Goal: Book appointment/travel/reservation

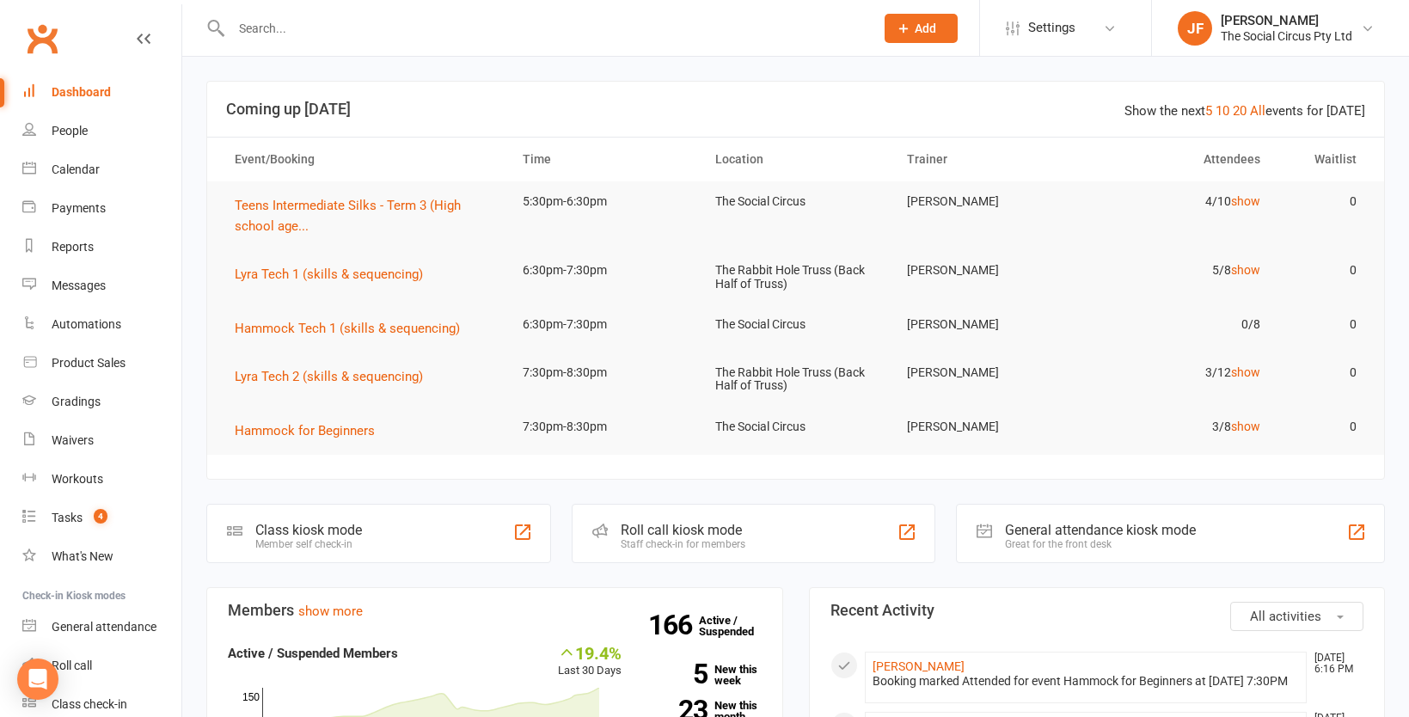
click at [308, 21] on input "text" at bounding box center [544, 28] width 636 height 24
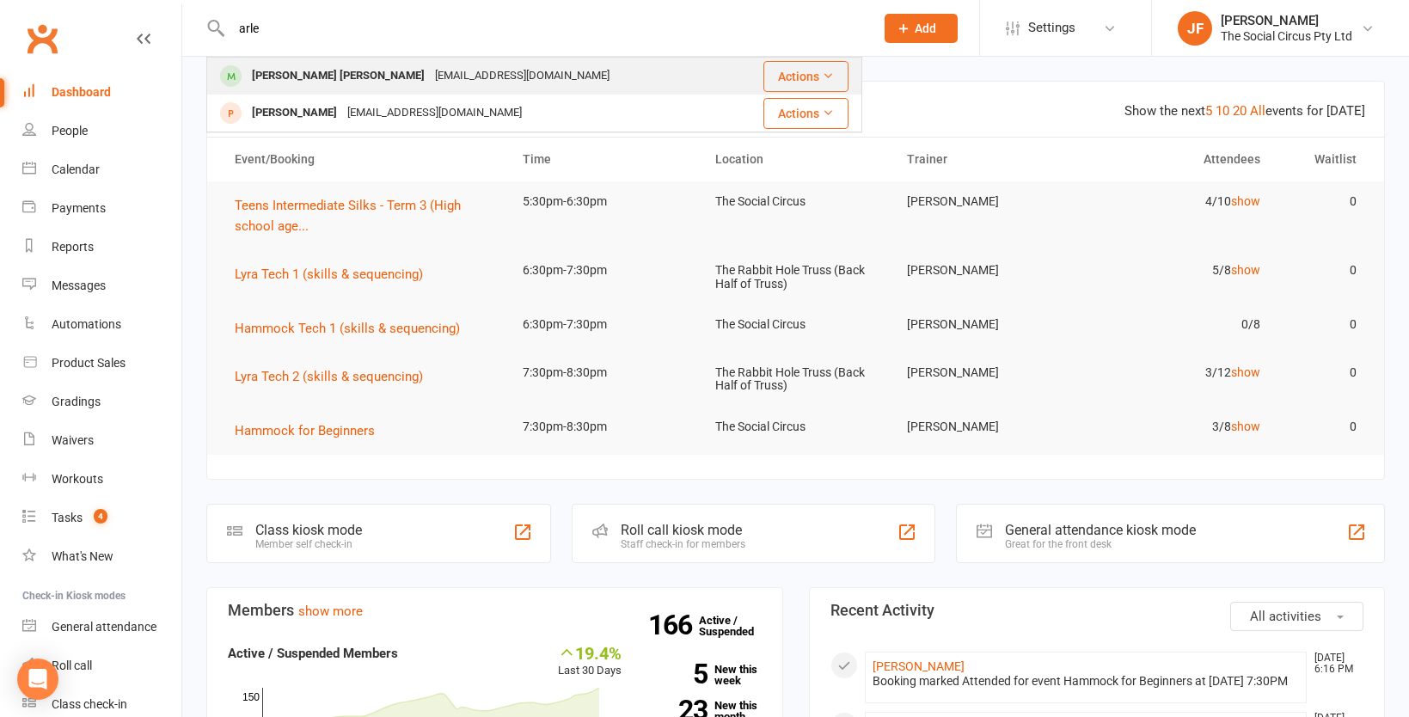
type input "arle"
click at [308, 75] on div "[PERSON_NAME] [PERSON_NAME]" at bounding box center [338, 76] width 183 height 25
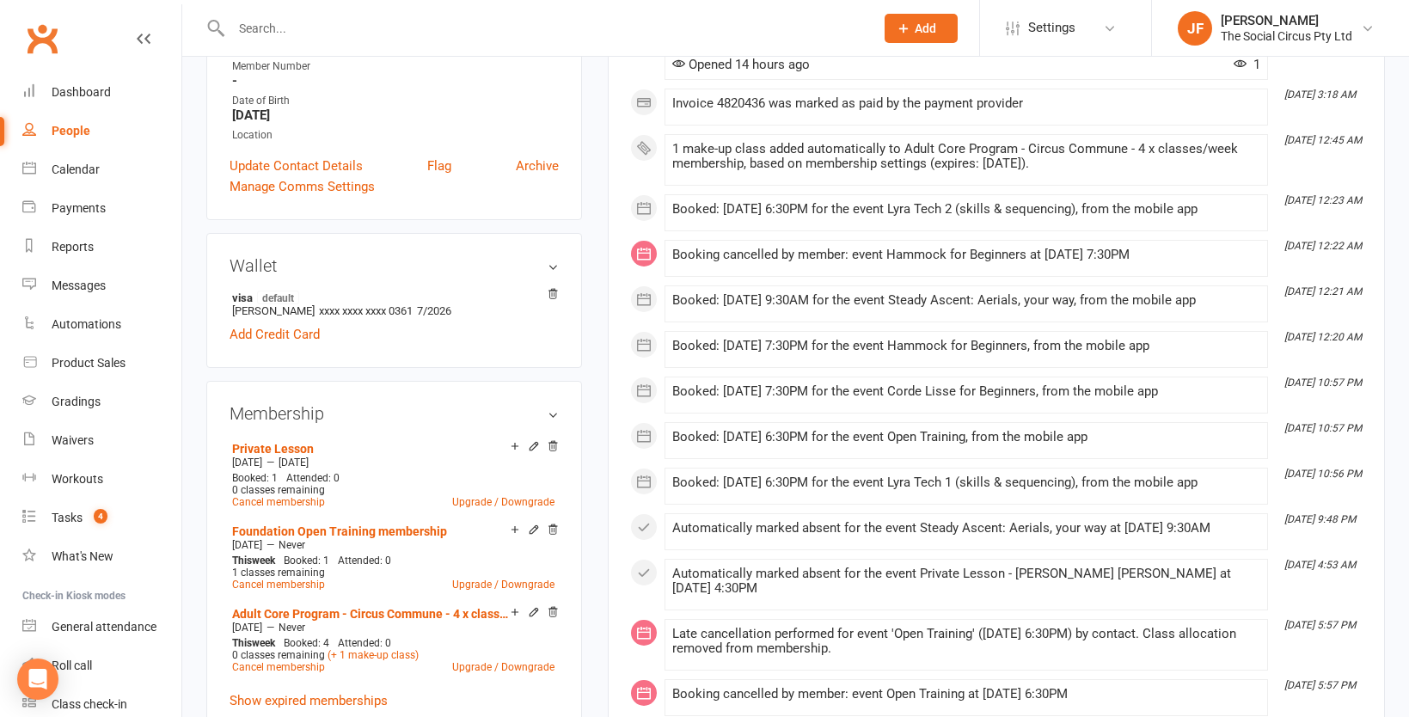
scroll to position [417, 0]
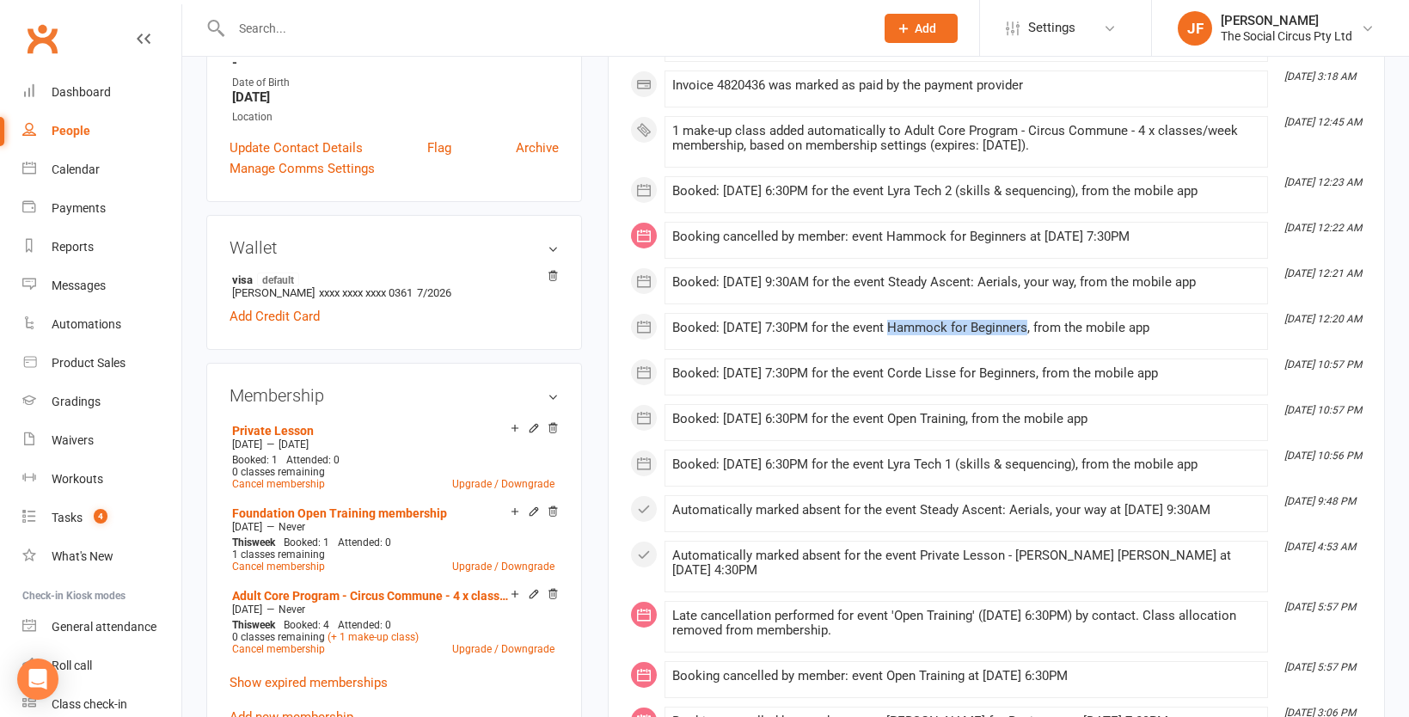
drag, startPoint x: 891, startPoint y: 328, endPoint x: 1024, endPoint y: 323, distance: 133.3
click at [1024, 323] on div "Booked: [DATE] 7:30PM for the event Hammock for Beginners, from the mobile app" at bounding box center [966, 328] width 588 height 15
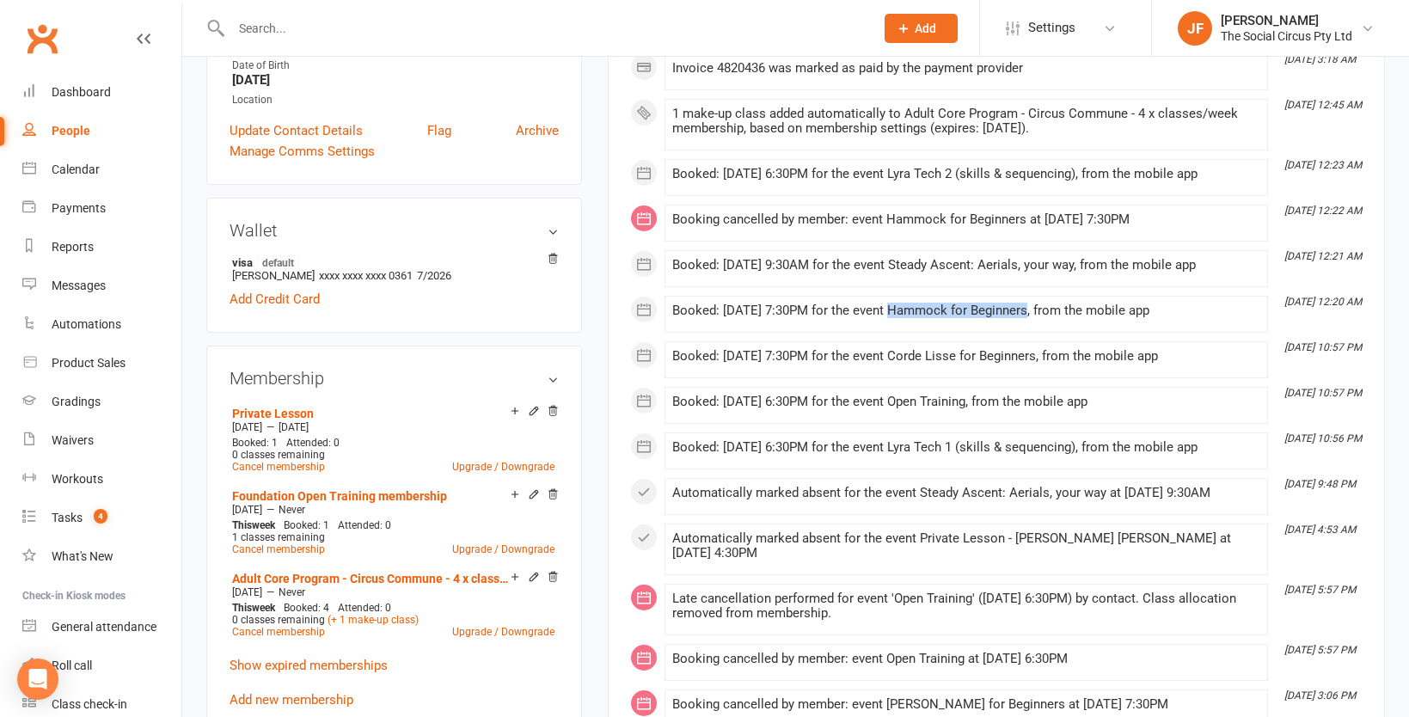
scroll to position [437, 0]
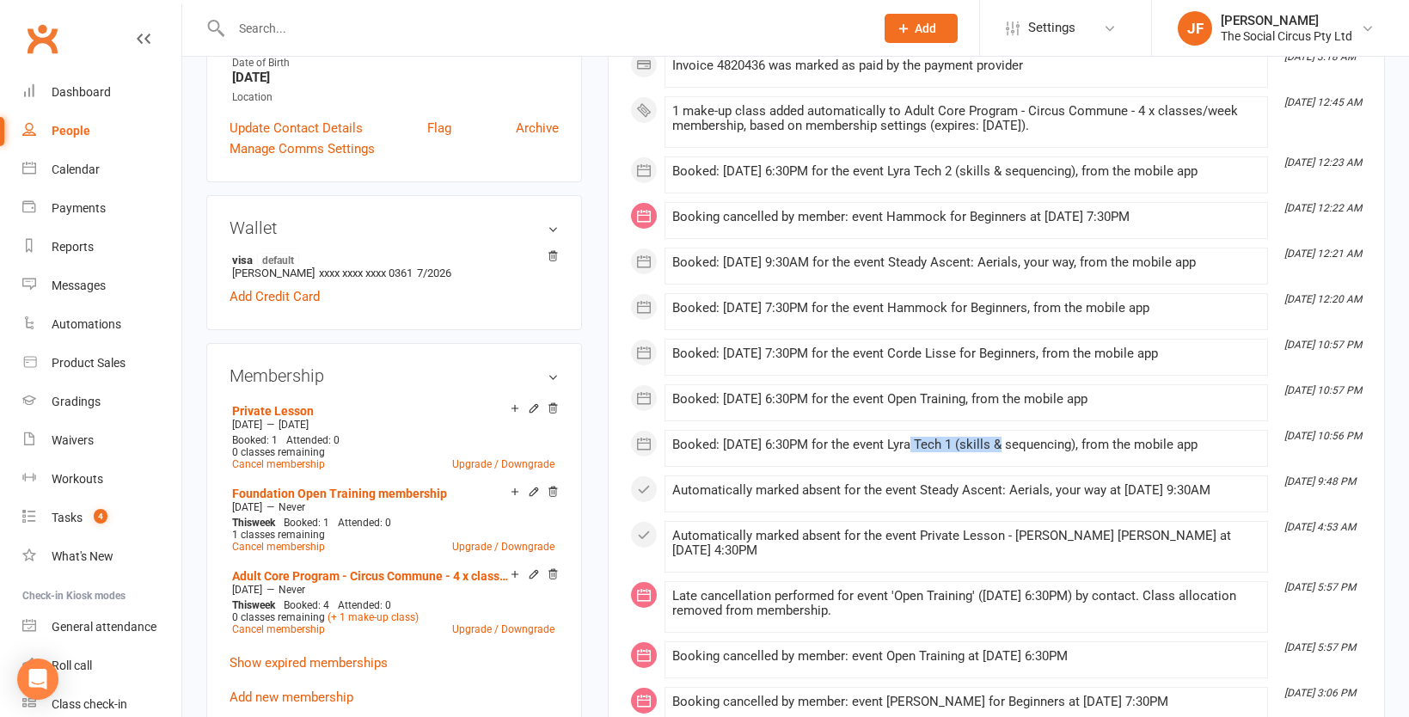
drag, startPoint x: 911, startPoint y: 448, endPoint x: 1007, endPoint y: 448, distance: 96.3
click at [1007, 448] on div "Booked: [DATE] 6:30PM for the event Lyra Tech 1 (skills & sequencing), from the…" at bounding box center [966, 445] width 588 height 15
drag, startPoint x: 880, startPoint y: 312, endPoint x: 1026, endPoint y: 306, distance: 146.3
click at [1026, 306] on div "Booked: [DATE] 7:30PM for the event Hammock for Beginners, from the mobile app" at bounding box center [966, 308] width 588 height 15
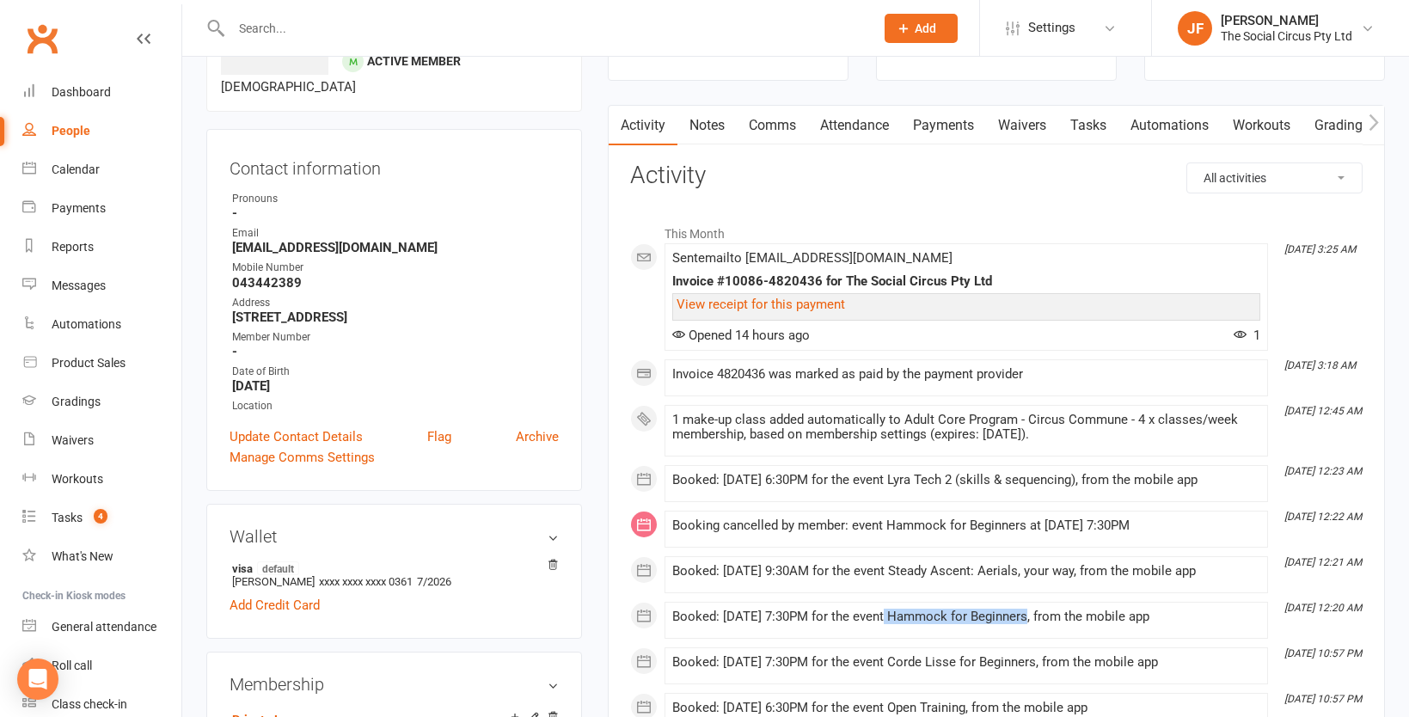
scroll to position [127, 0]
click at [861, 115] on link "Attendance" at bounding box center [854, 127] width 93 height 40
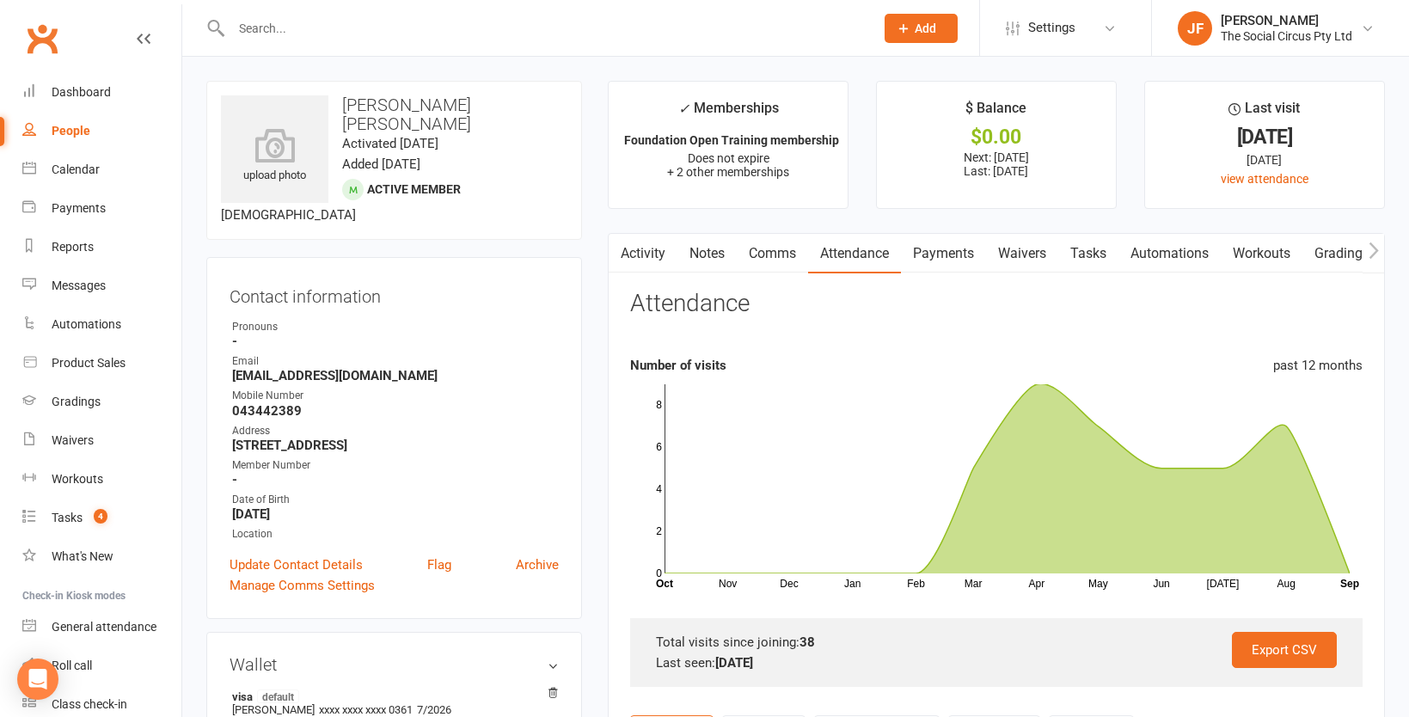
click at [651, 245] on link "Activity" at bounding box center [643, 254] width 69 height 40
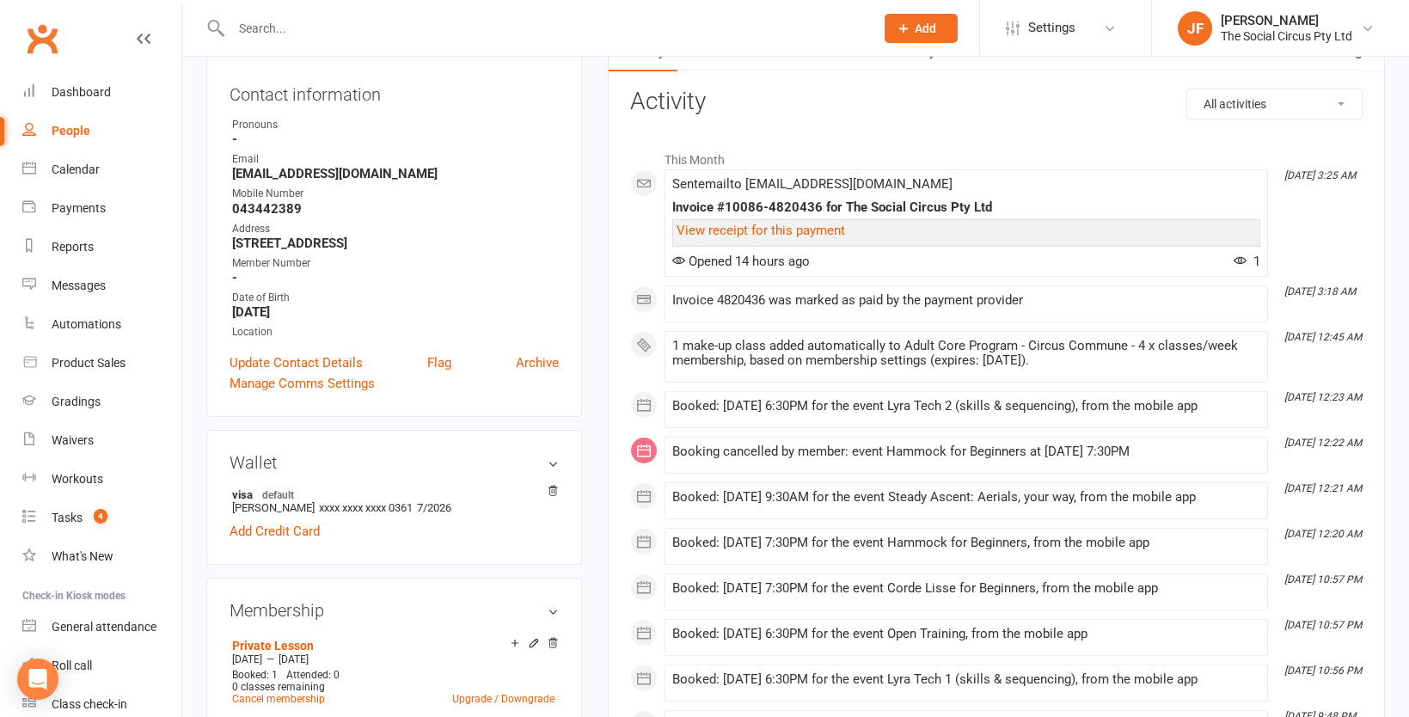
scroll to position [203, 0]
drag, startPoint x: 869, startPoint y: 449, endPoint x: 1051, endPoint y: 447, distance: 182.2
click at [1051, 447] on div "Booking cancelled by member: event Hammock for Beginners at [DATE] 7:30PM" at bounding box center [966, 451] width 588 height 15
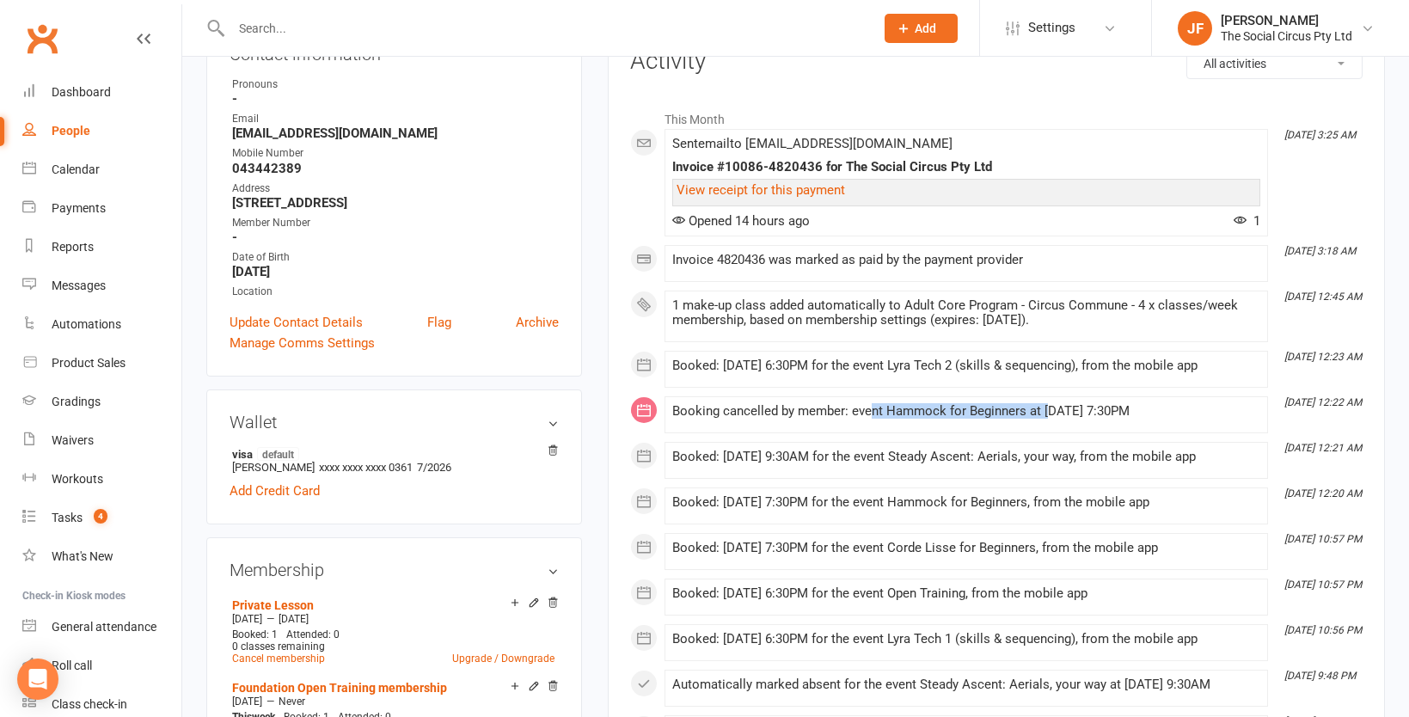
scroll to position [245, 0]
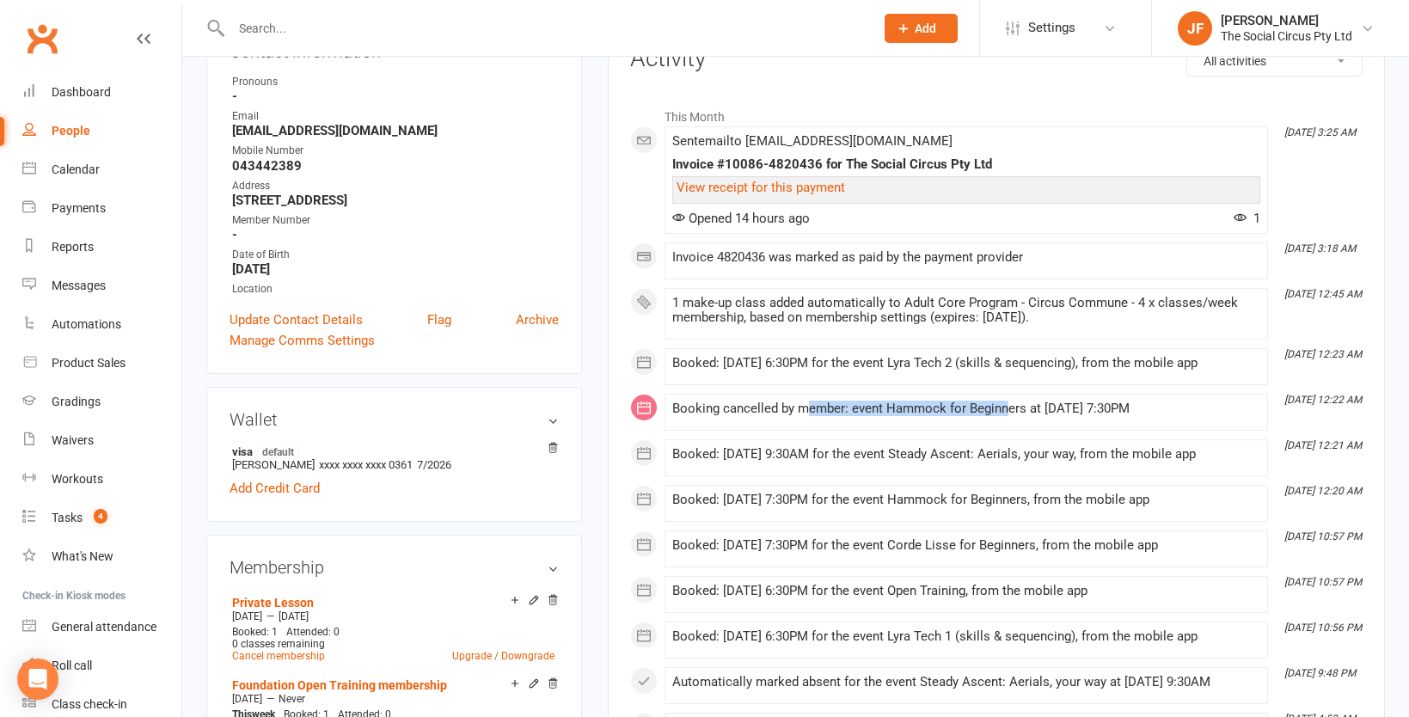
drag, startPoint x: 804, startPoint y: 407, endPoint x: 1007, endPoint y: 408, distance: 202.9
click at [1007, 408] on div "Booking cancelled by member: event Hammock for Beginners at [DATE] 7:30PM" at bounding box center [966, 408] width 588 height 15
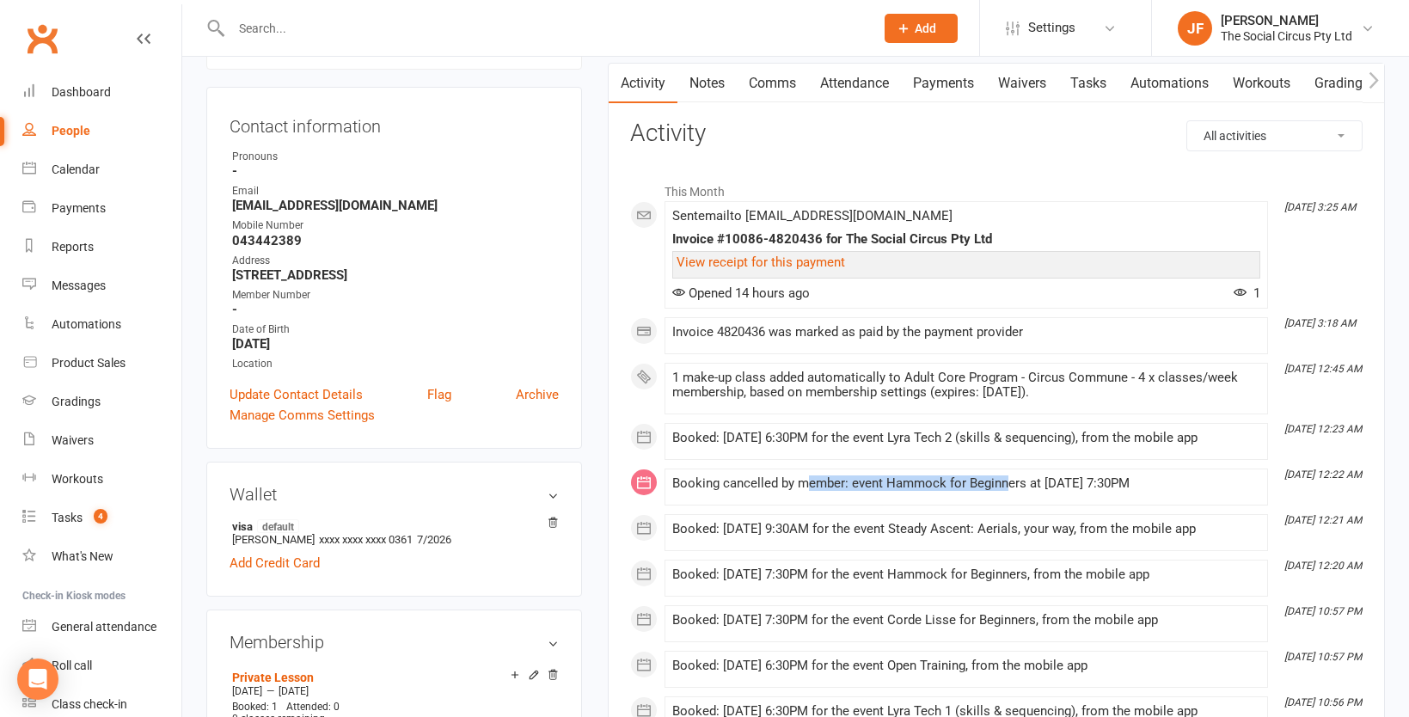
scroll to position [0, 0]
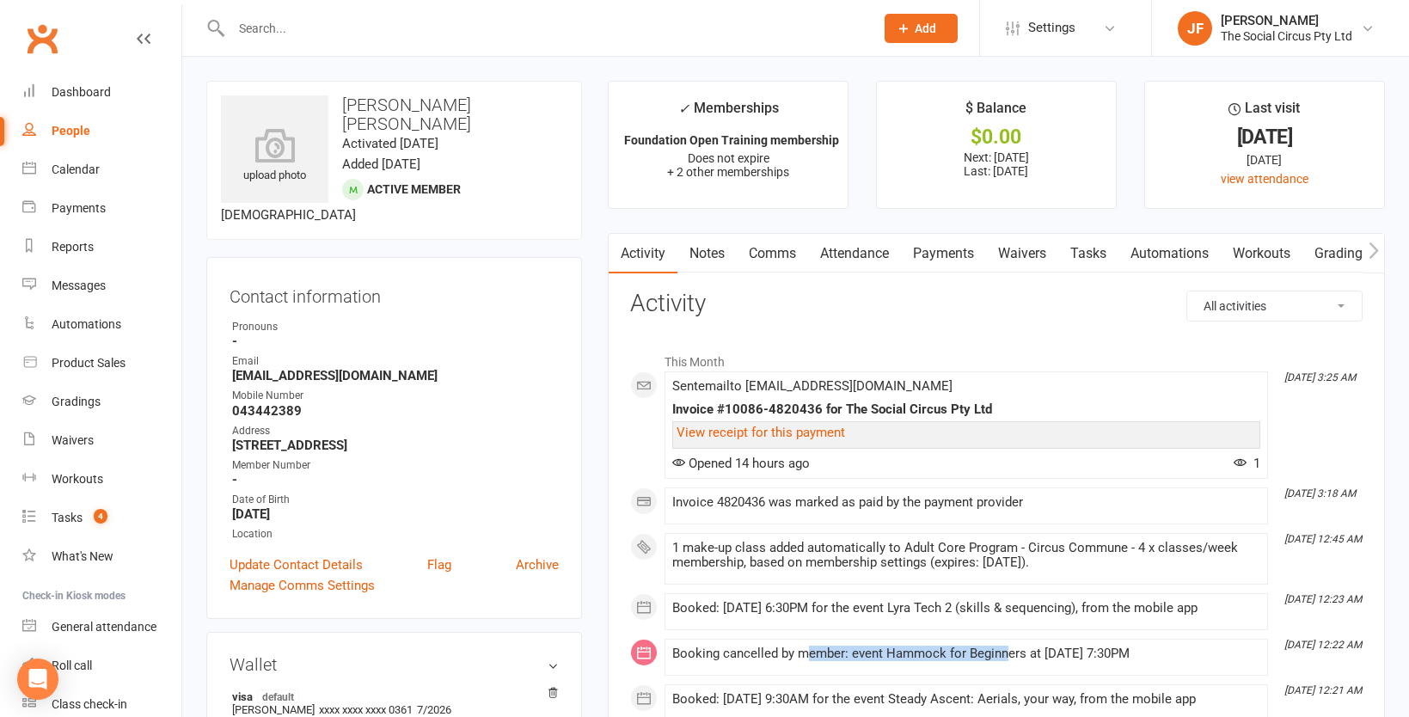
click at [849, 255] on link "Attendance" at bounding box center [854, 254] width 93 height 40
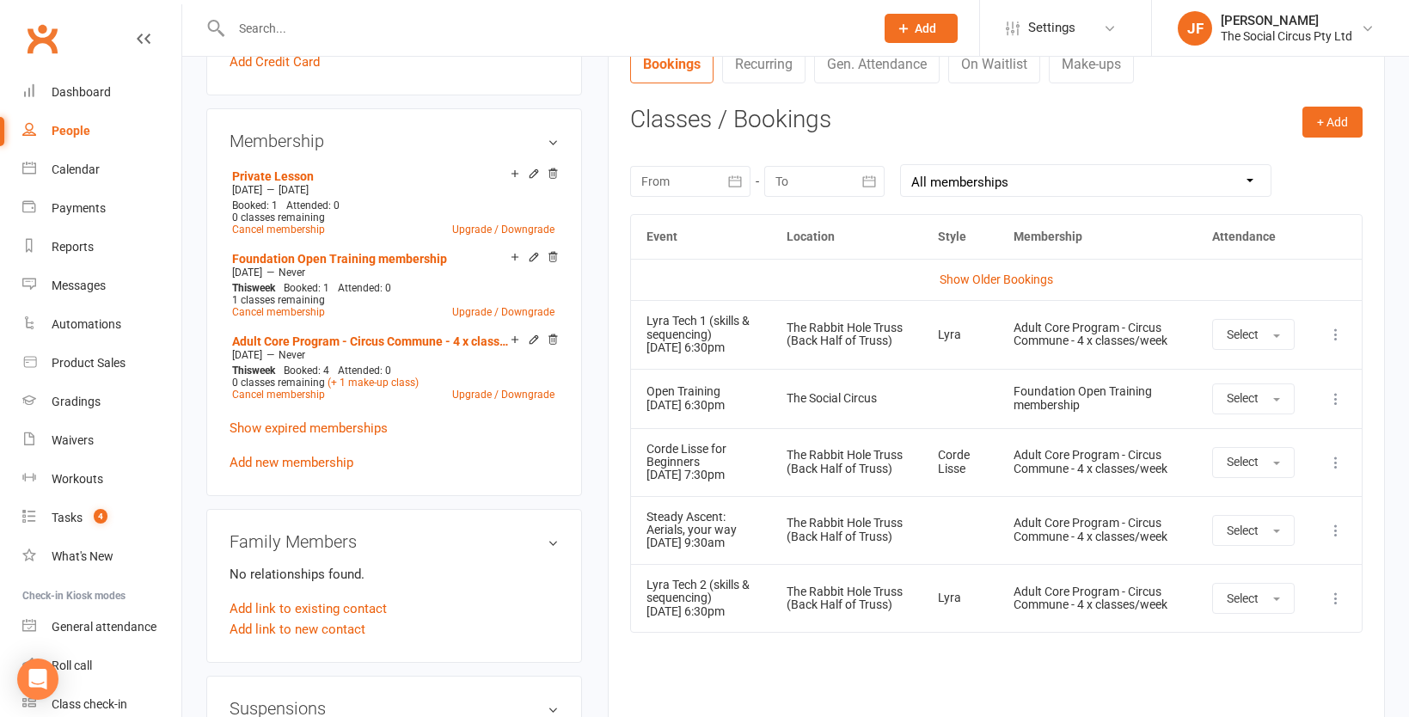
scroll to position [653, 0]
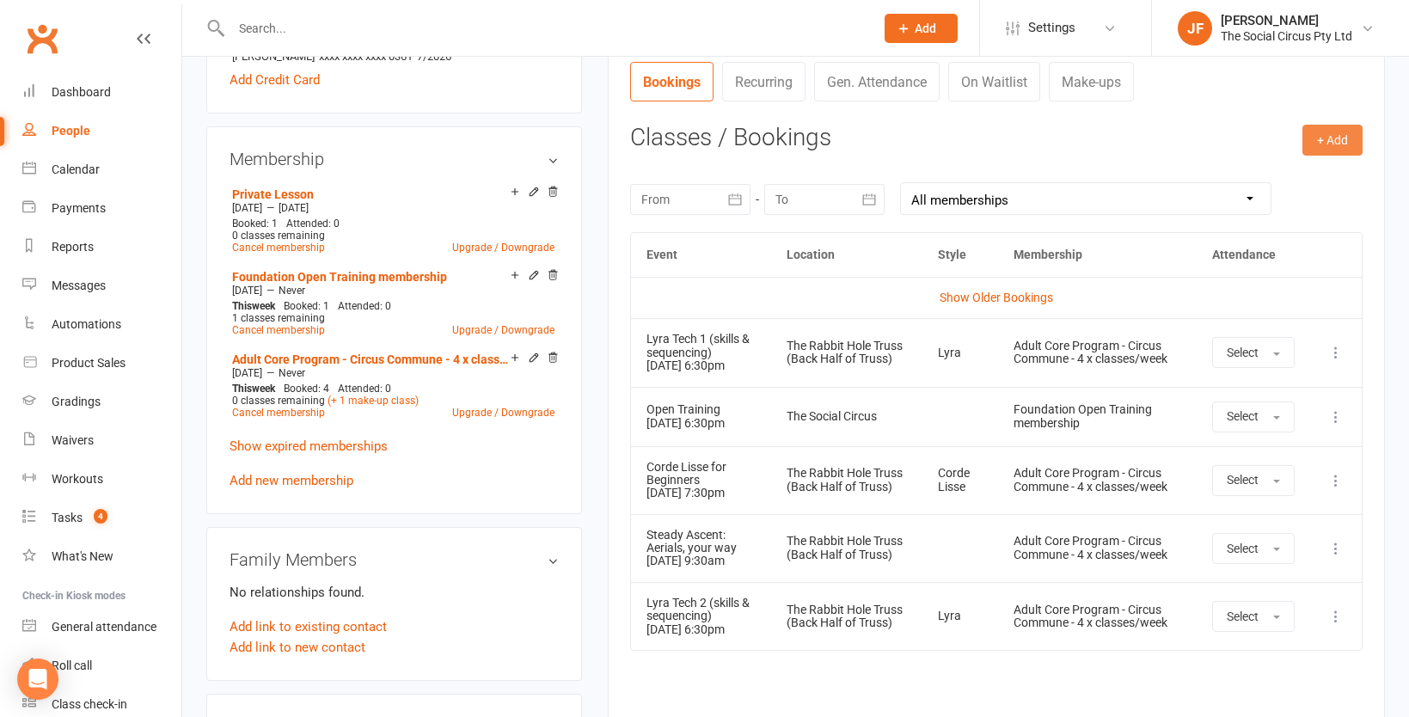
click at [1335, 138] on button "+ Add" at bounding box center [1332, 140] width 60 height 31
click at [1254, 174] on link "Book Event" at bounding box center [1276, 179] width 170 height 34
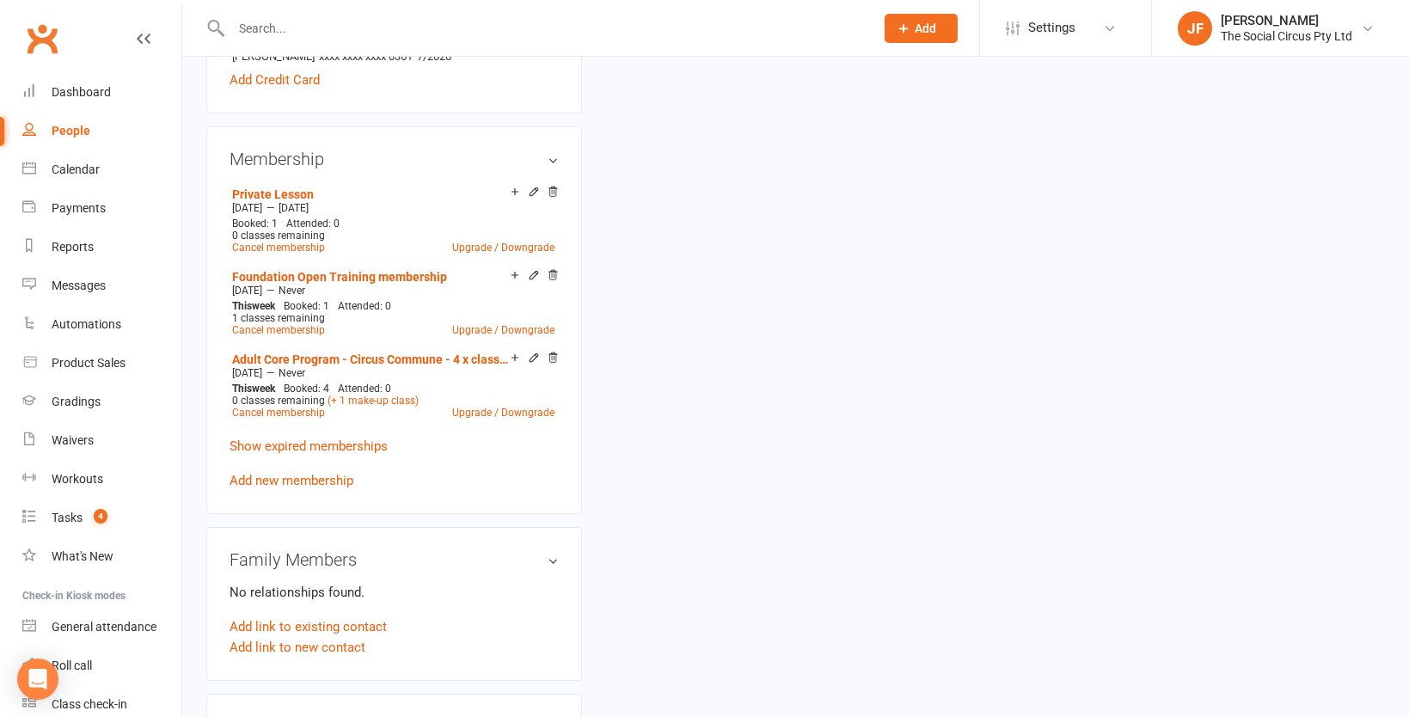
scroll to position [147, 0]
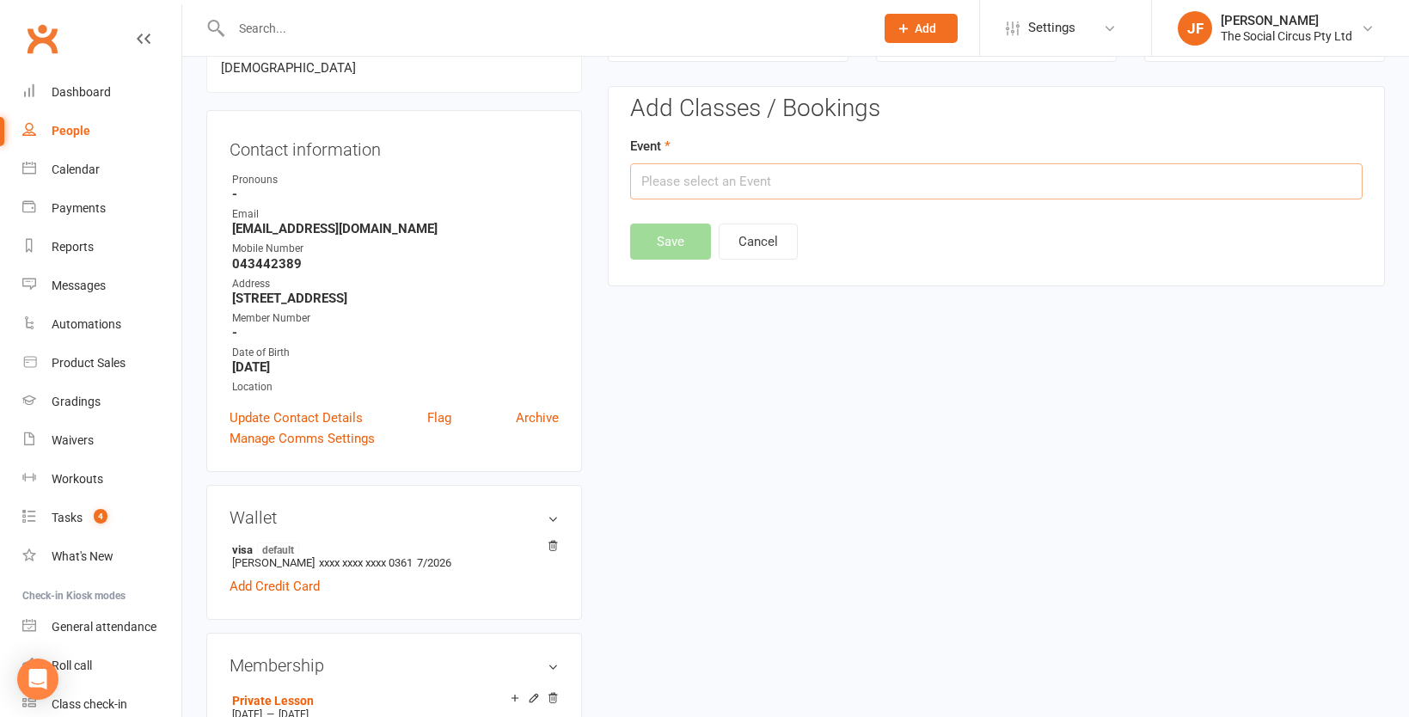
click at [982, 196] on input "text" at bounding box center [996, 181] width 732 height 36
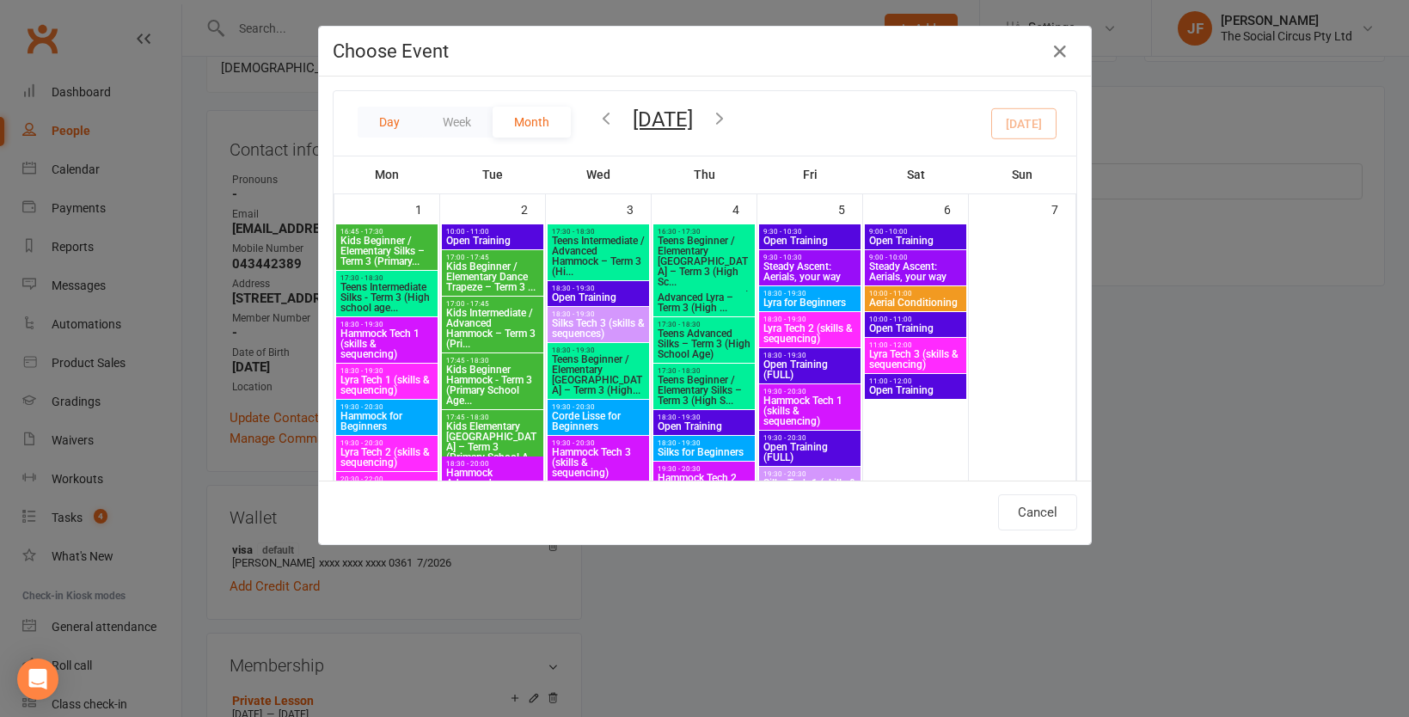
click at [386, 119] on button "Day" at bounding box center [390, 122] width 64 height 31
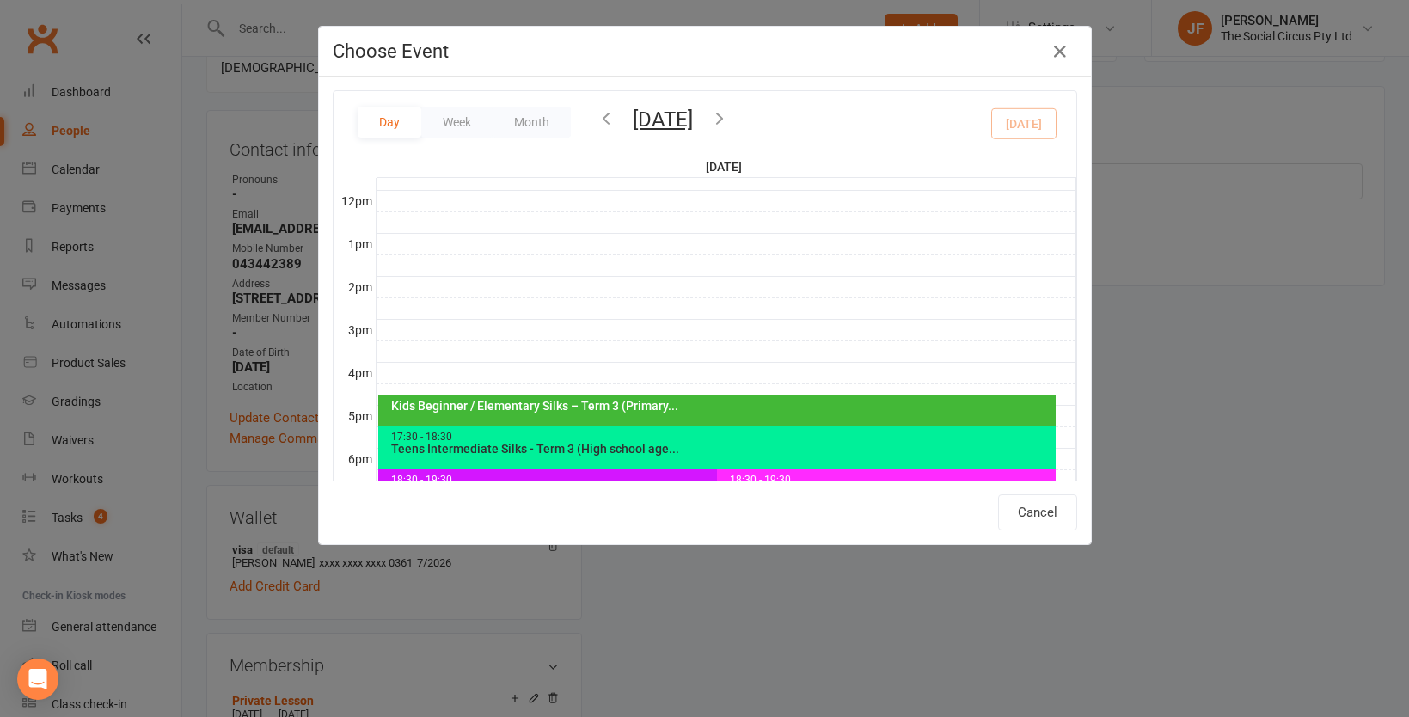
scroll to position [241, 0]
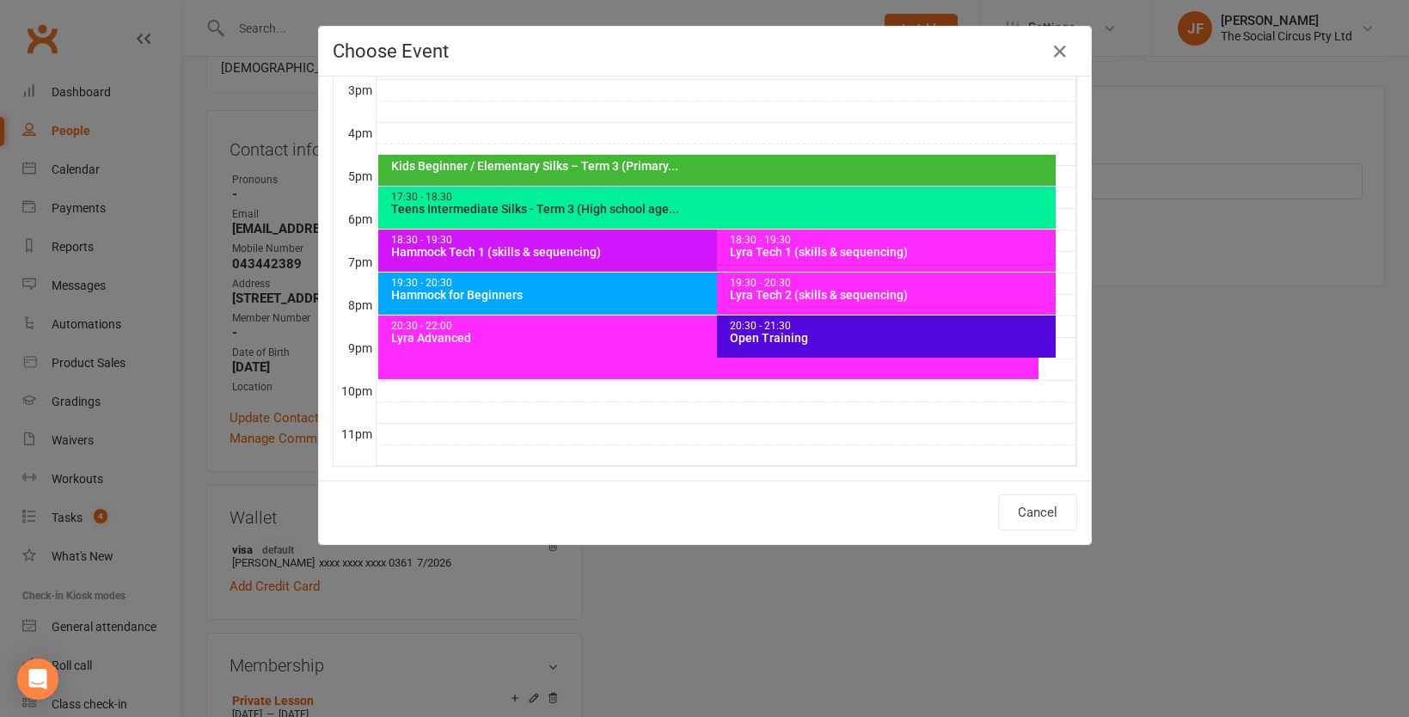
click at [610, 290] on div "Hammock for Beginners" at bounding box center [712, 295] width 645 height 12
type input "Hammock for Beginners - [DATE] 7:30:00 PM"
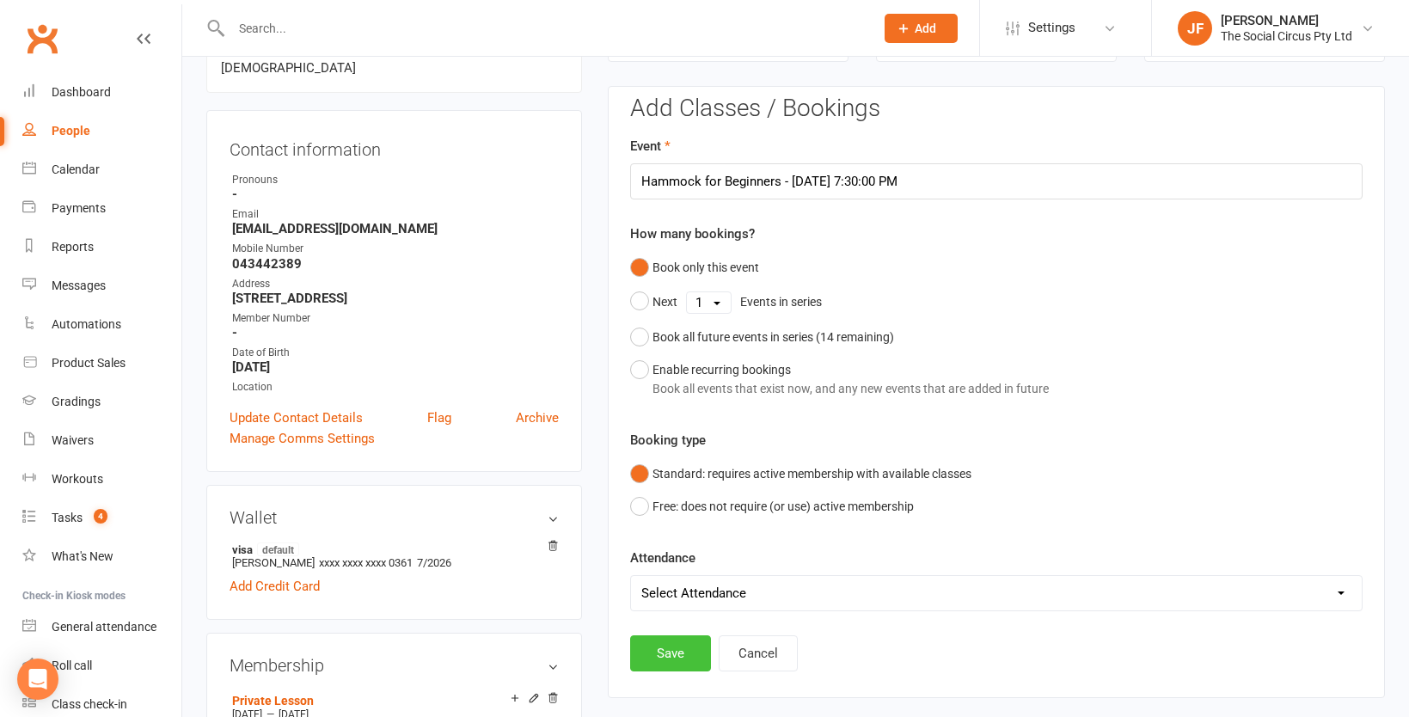
click at [688, 654] on button "Save" at bounding box center [670, 653] width 81 height 36
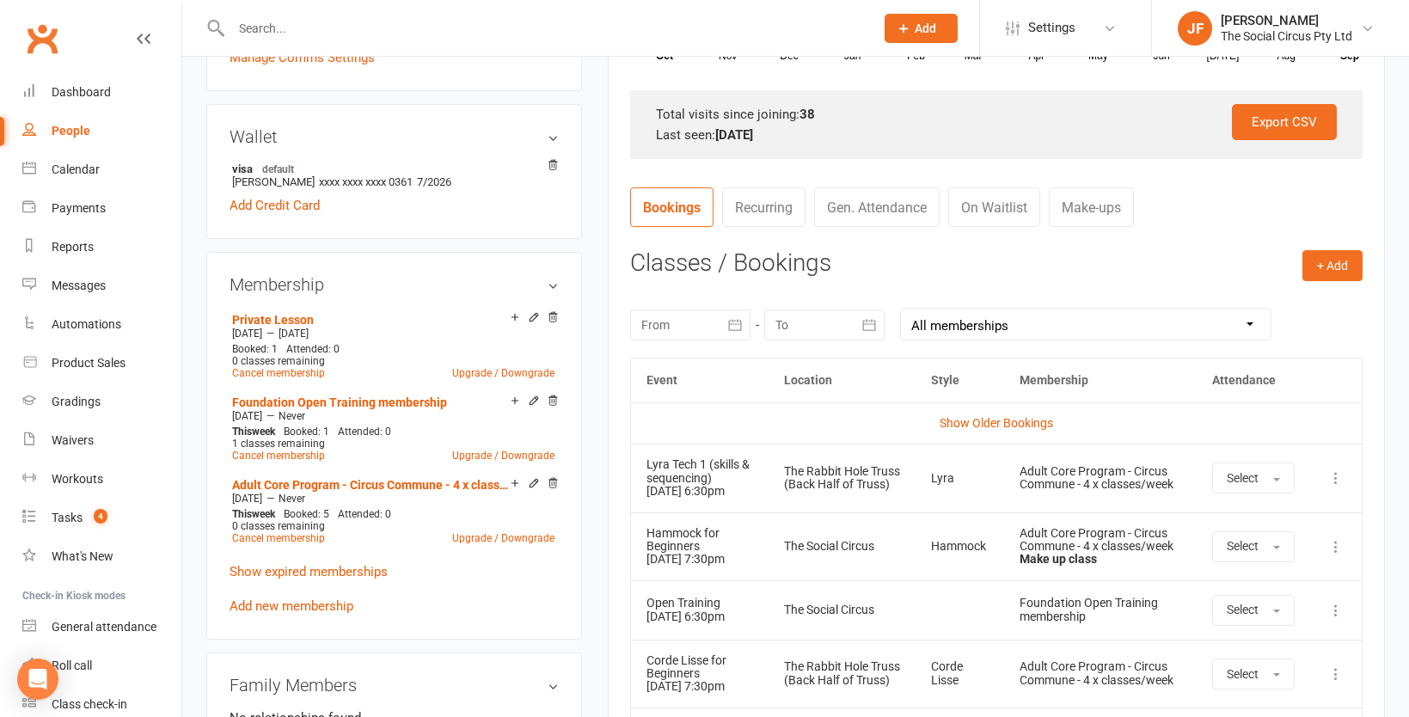
scroll to position [0, 0]
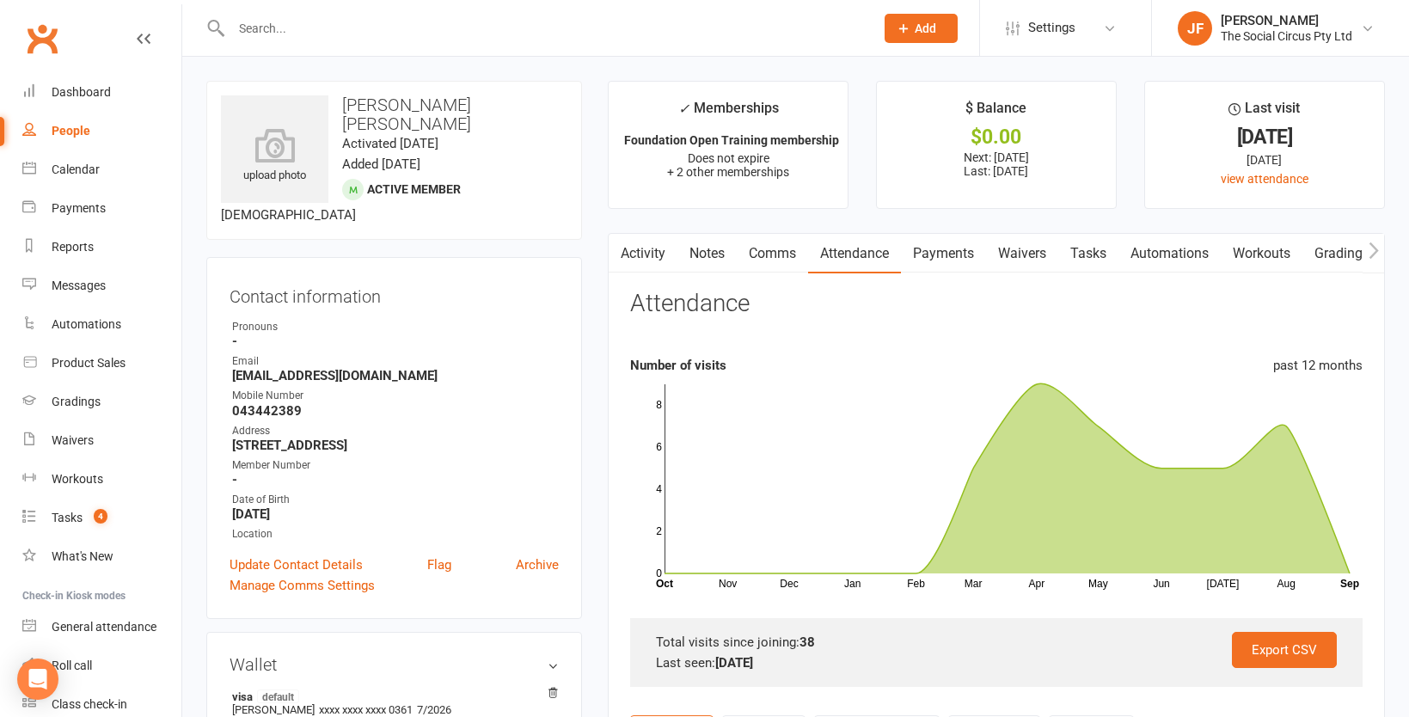
click at [658, 254] on link "Activity" at bounding box center [643, 254] width 69 height 40
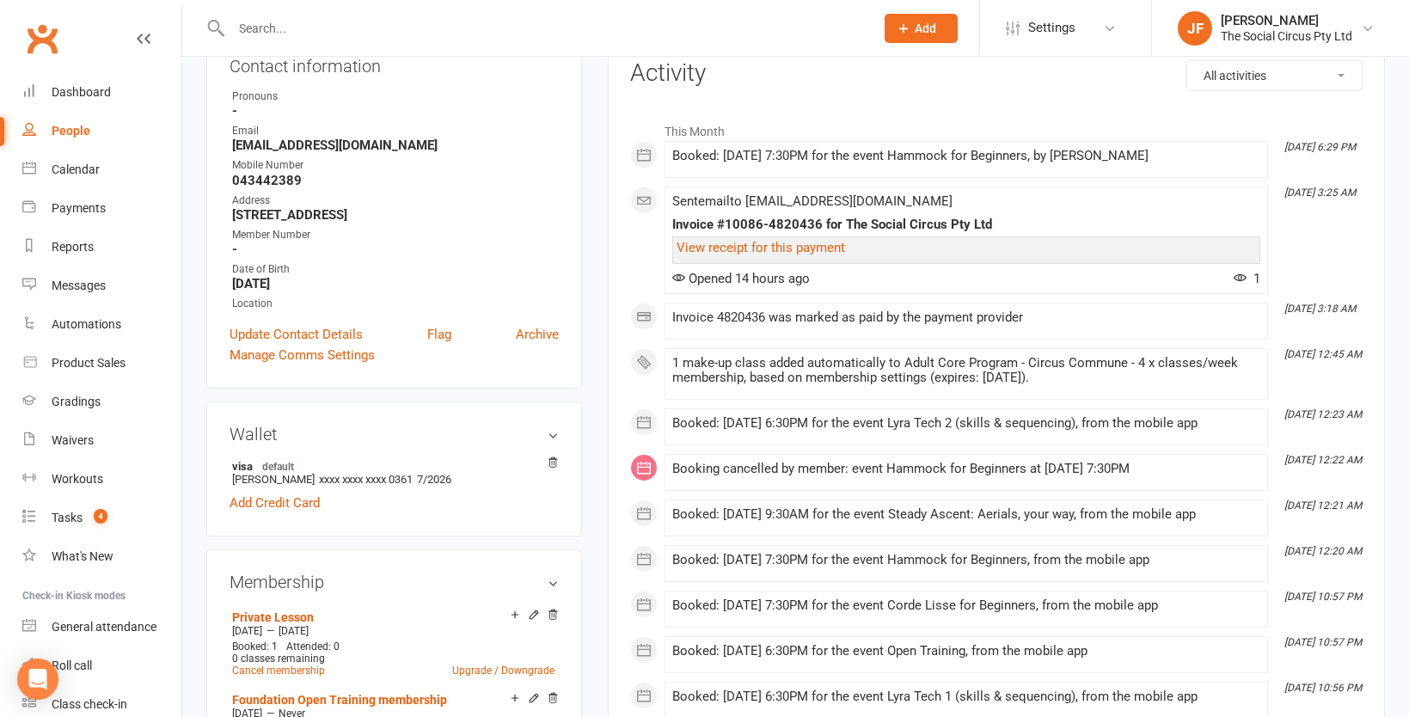
scroll to position [236, 0]
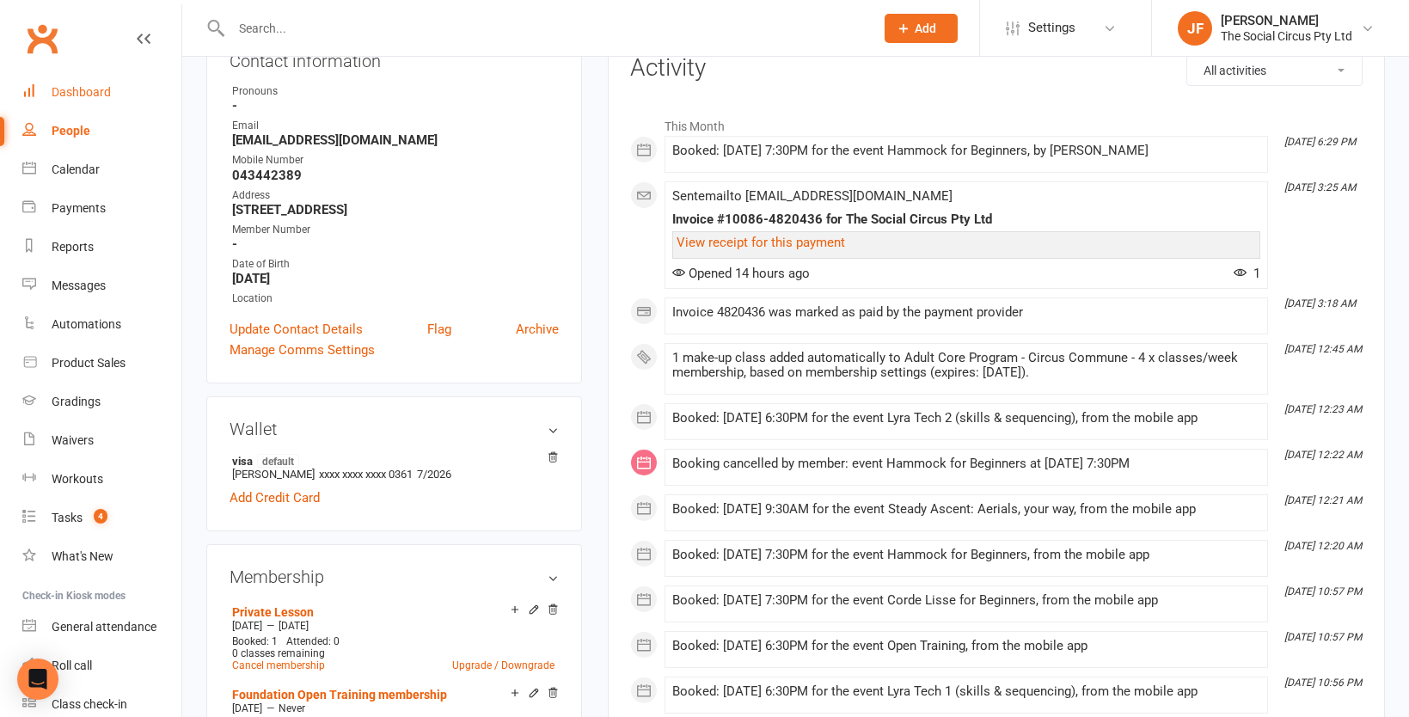
click at [78, 94] on div "Dashboard" at bounding box center [81, 92] width 59 height 14
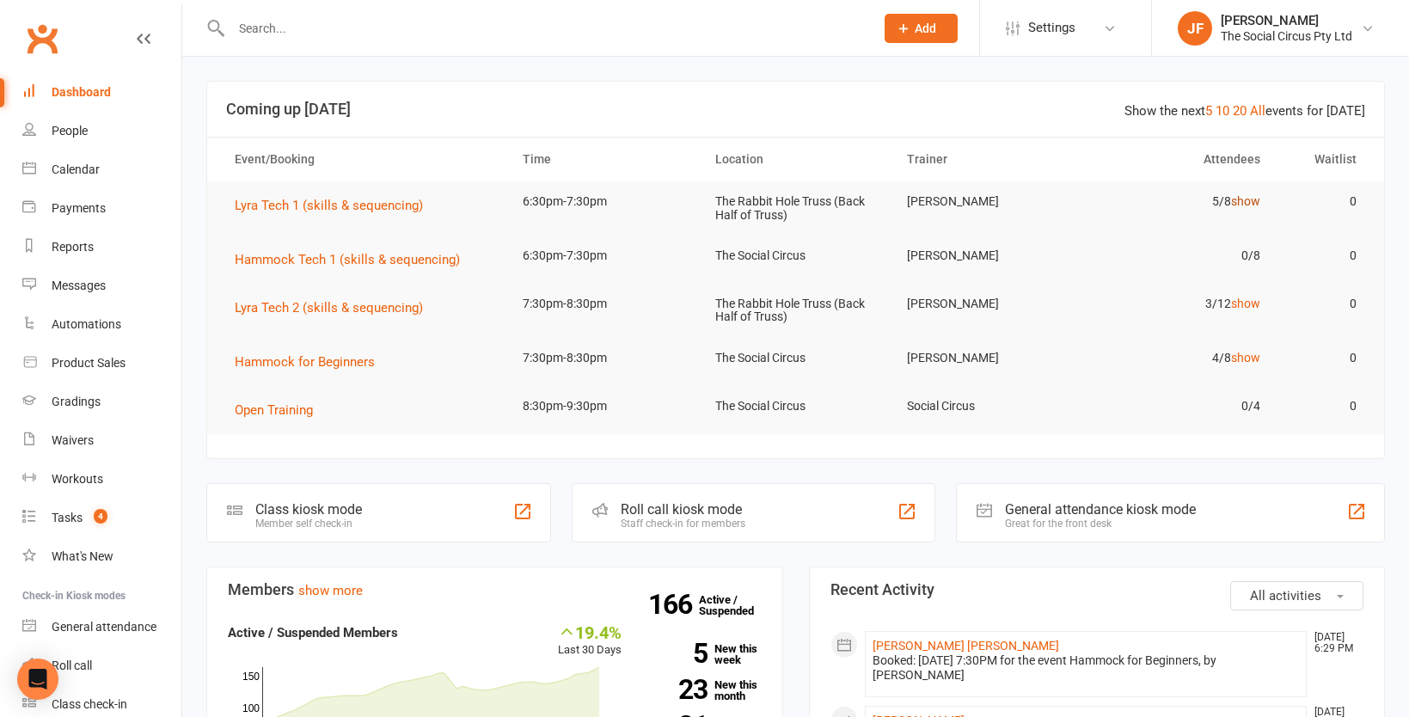
click at [1241, 199] on link "show" at bounding box center [1245, 201] width 29 height 14
